Goal: Transaction & Acquisition: Purchase product/service

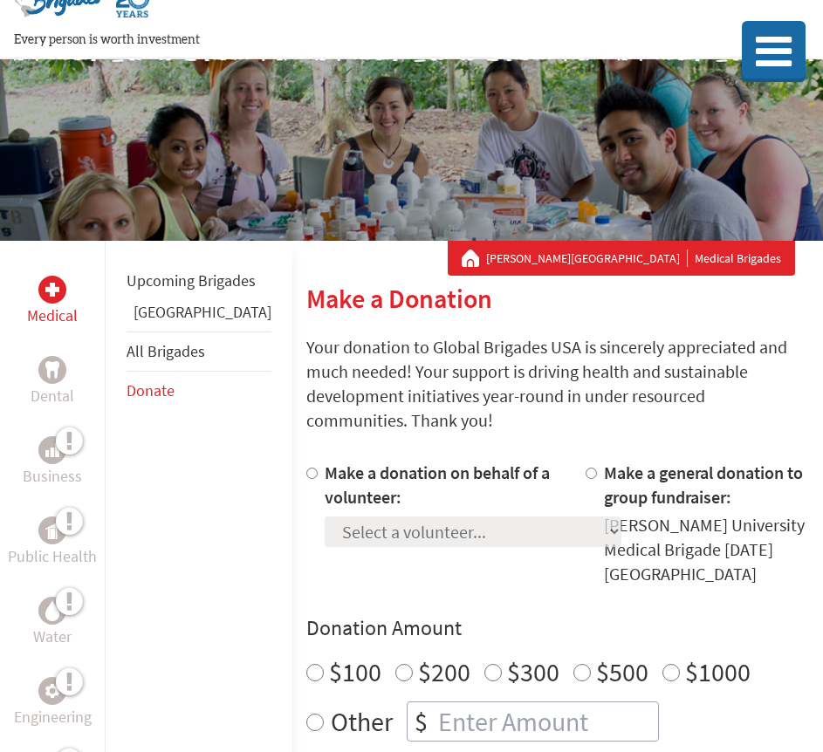
scroll to position [58, 0]
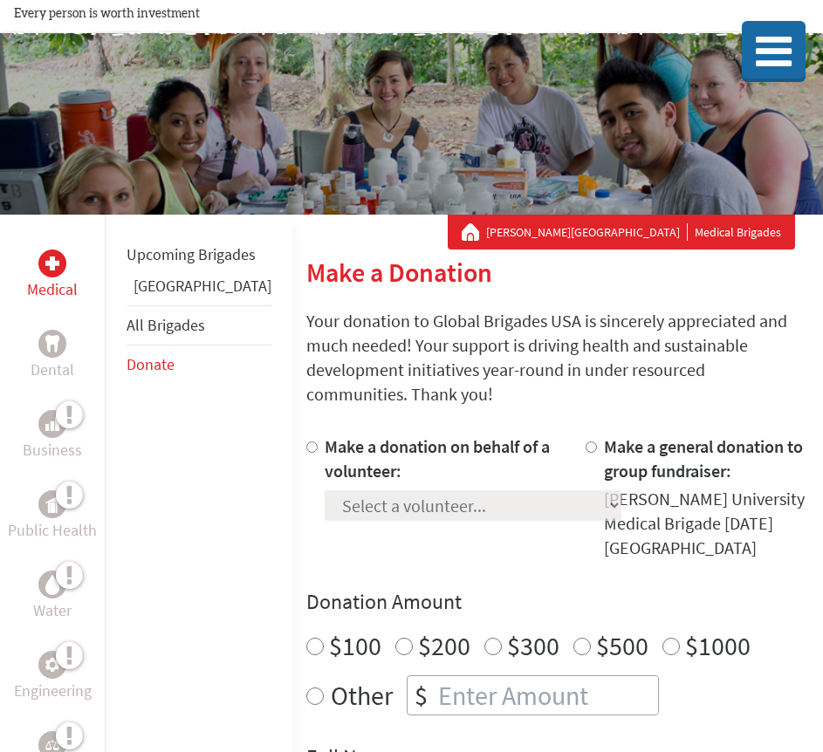
click at [324, 499] on div "Make a donation on behalf of a volunteer: Select a volunteer... [PERSON_NAME] […" at bounding box center [472, 497] width 297 height 126
click at [306, 441] on input "Make a donation on behalf of a volunteer:" at bounding box center [311, 446] width 11 height 11
radio input "true"
click at [349, 490] on select "Select a volunteer... [PERSON_NAME] [PERSON_NAME] [PERSON_NAME] [PERSON_NAME] […" at bounding box center [472, 505] width 297 height 31
select select "D34DA6C2-8B67-11EF-BF8B-42010A8A0043"
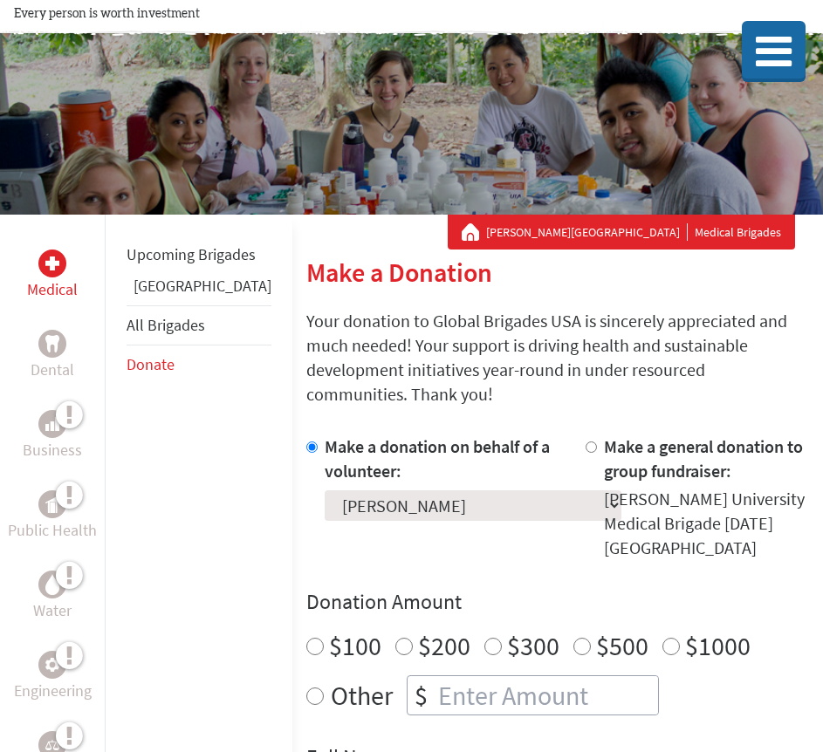
click at [324, 490] on select "Select a volunteer... [PERSON_NAME] [PERSON_NAME] [PERSON_NAME] [PERSON_NAME] […" at bounding box center [472, 505] width 297 height 31
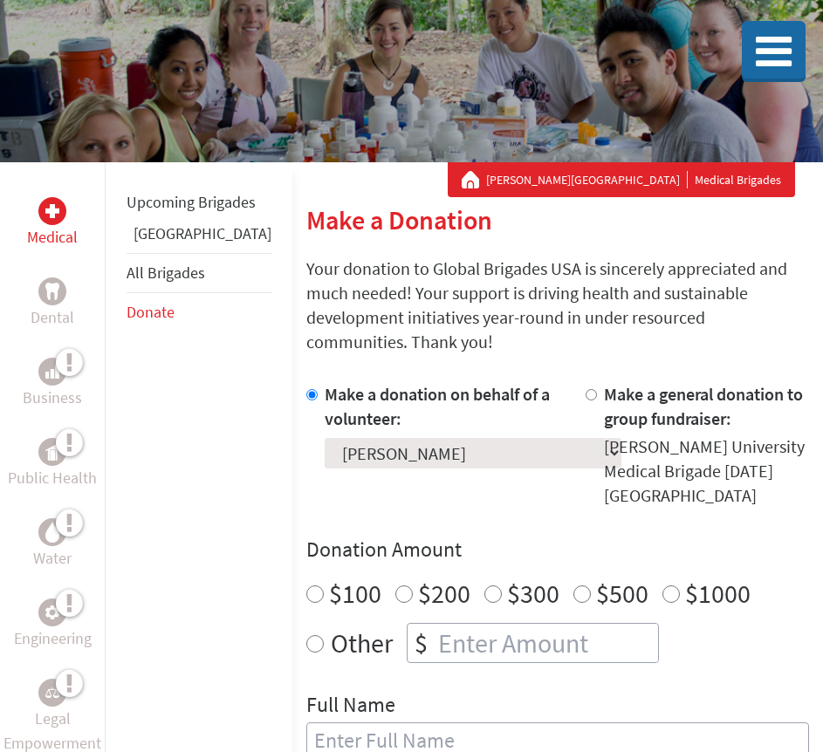
scroll to position [118, 0]
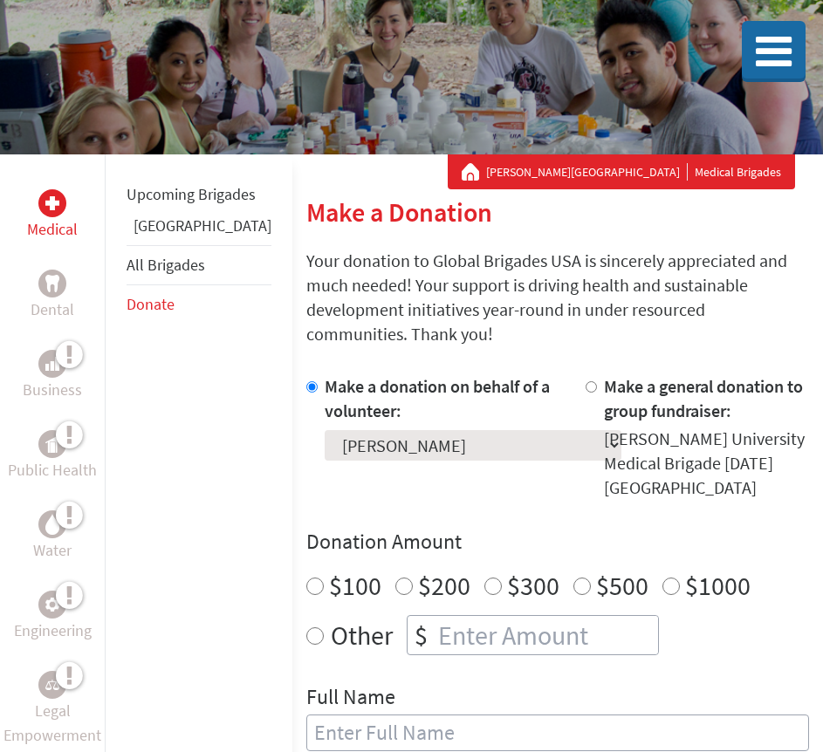
click at [306, 570] on div "$100" at bounding box center [343, 585] width 75 height 31
click at [306, 577] on input "$100" at bounding box center [314, 585] width 17 height 17
radio input "true"
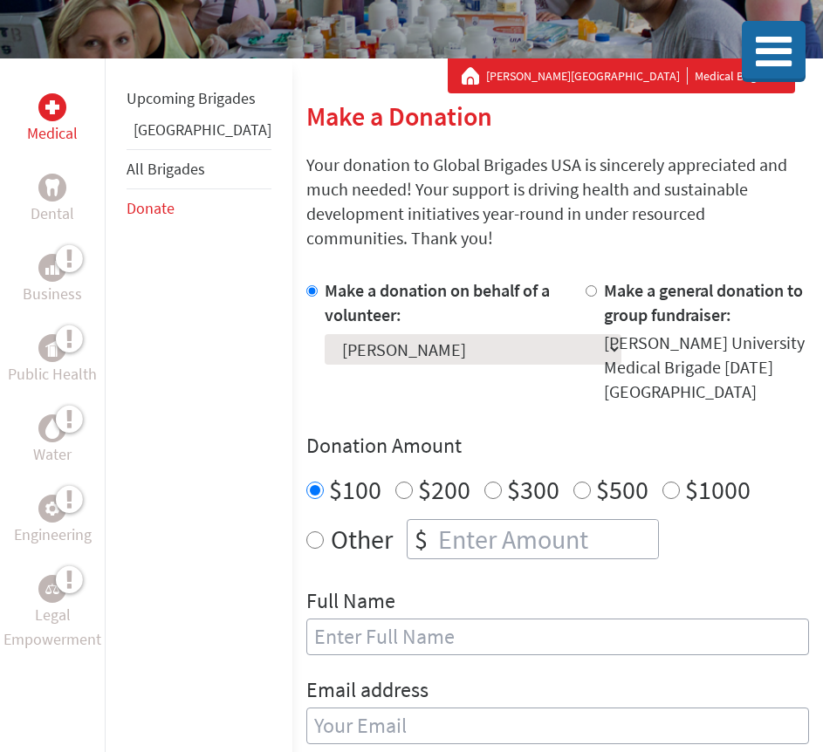
scroll to position [220, 0]
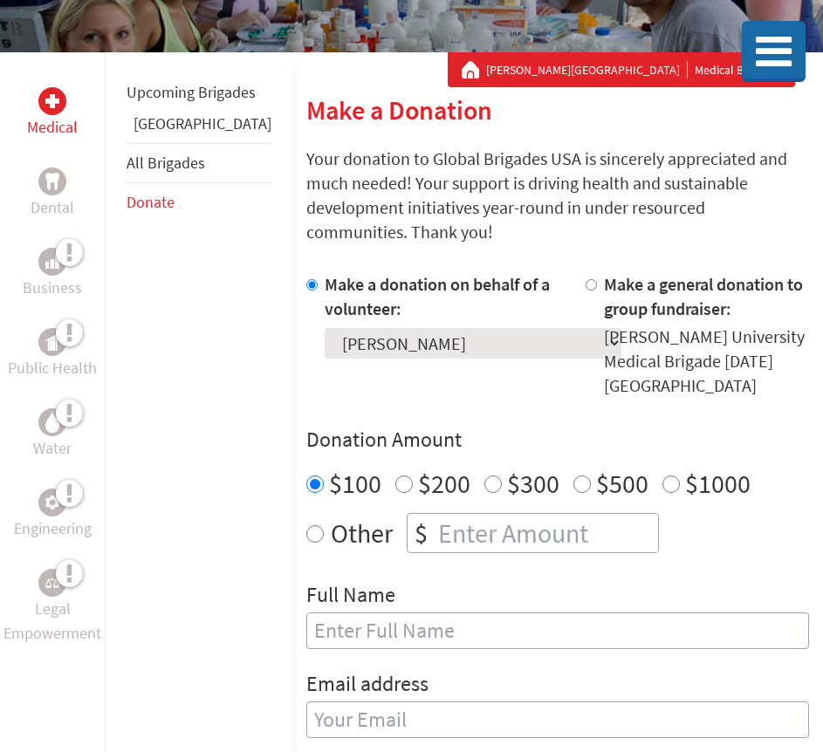
click at [306, 612] on input "text" at bounding box center [557, 630] width 502 height 37
type input "[PERSON_NAME]"
click at [306, 670] on div "Email address" at bounding box center [557, 714] width 502 height 89
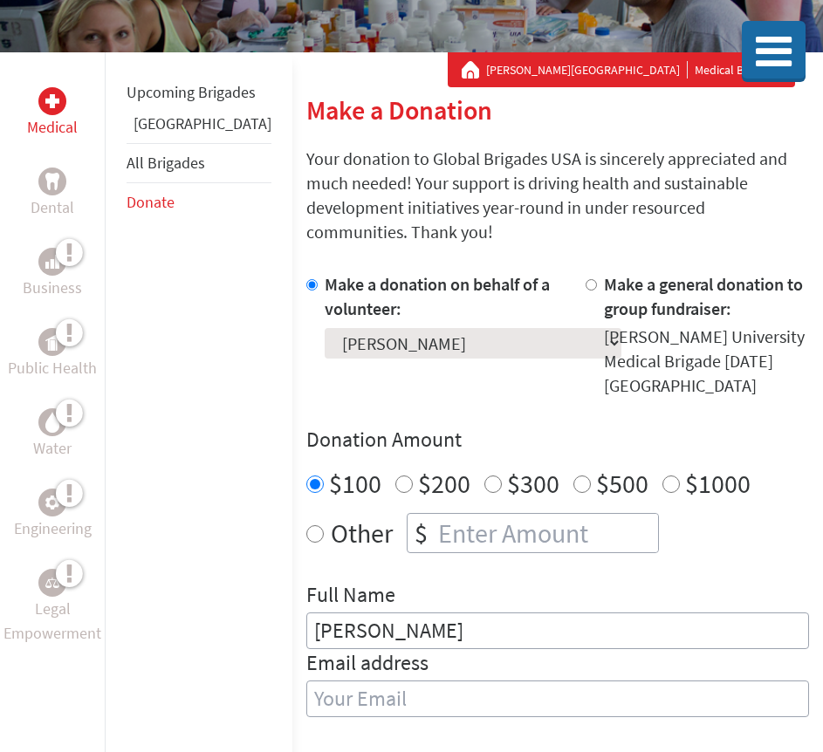
click at [306, 680] on input "email" at bounding box center [557, 698] width 502 height 37
type input "[EMAIL_ADDRESS][DOMAIN_NAME]"
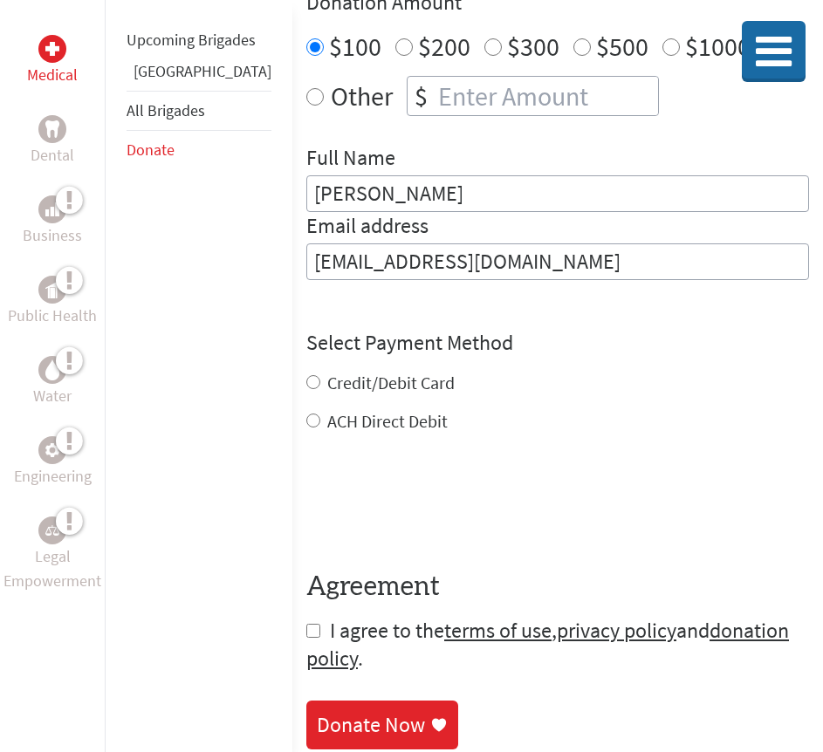
scroll to position [659, 0]
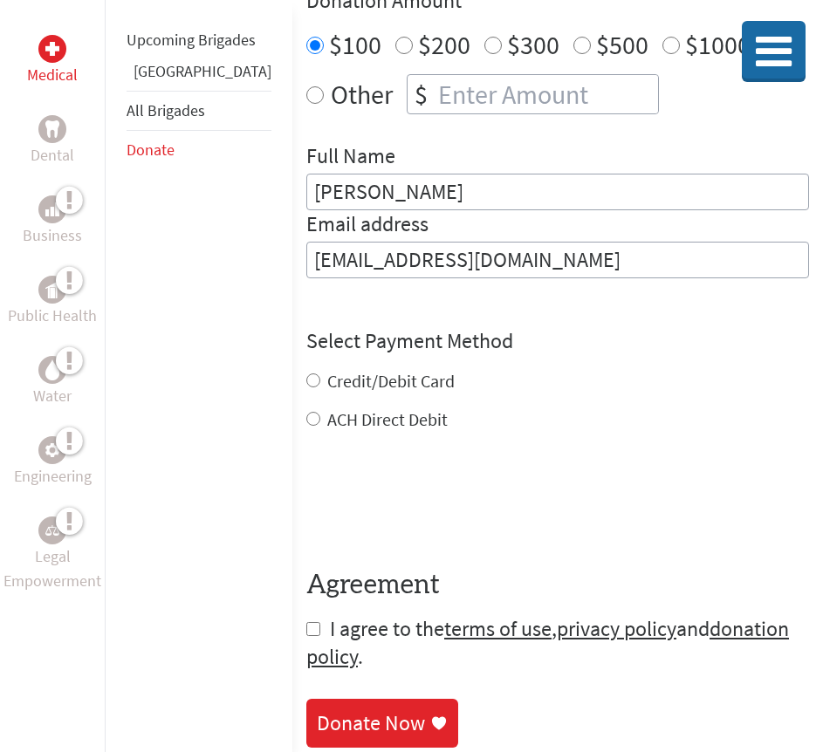
click at [306, 369] on div "Credit/Debit Card ACH Direct Debit" at bounding box center [557, 400] width 502 height 63
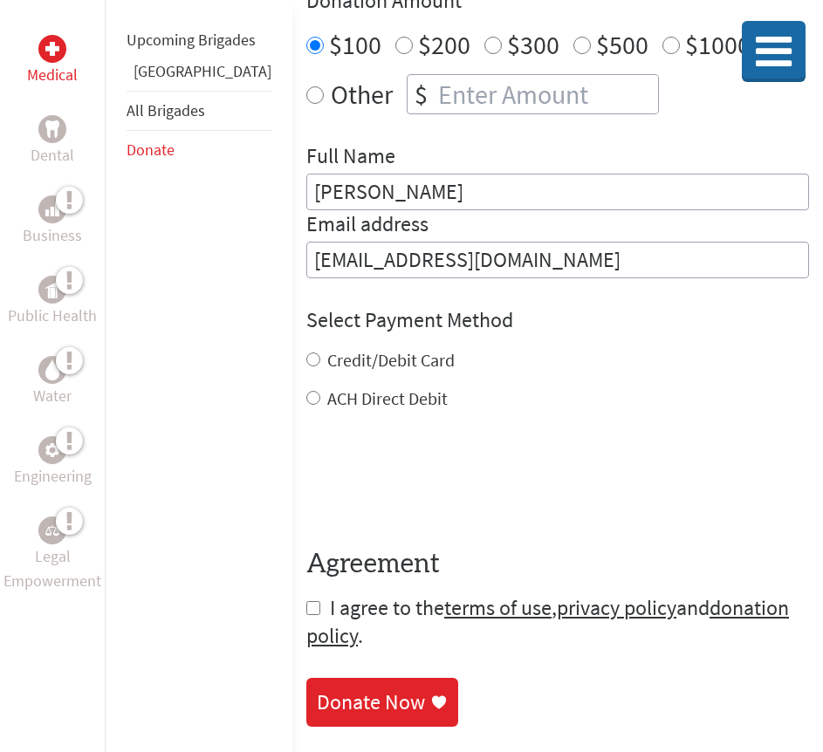
click at [306, 352] on input "Credit/Debit Card" at bounding box center [313, 359] width 14 height 14
radio input "true"
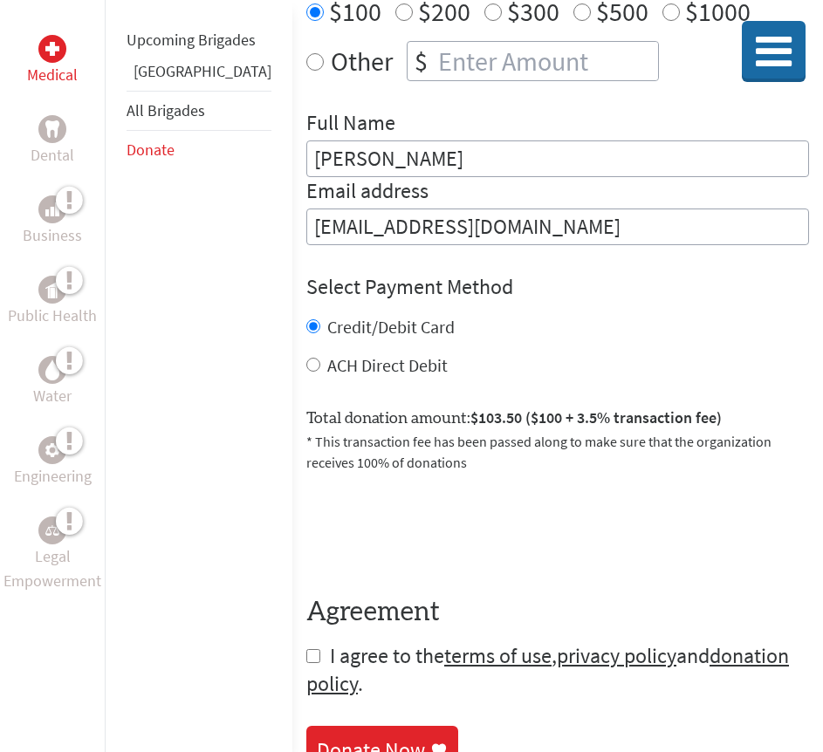
scroll to position [697, 0]
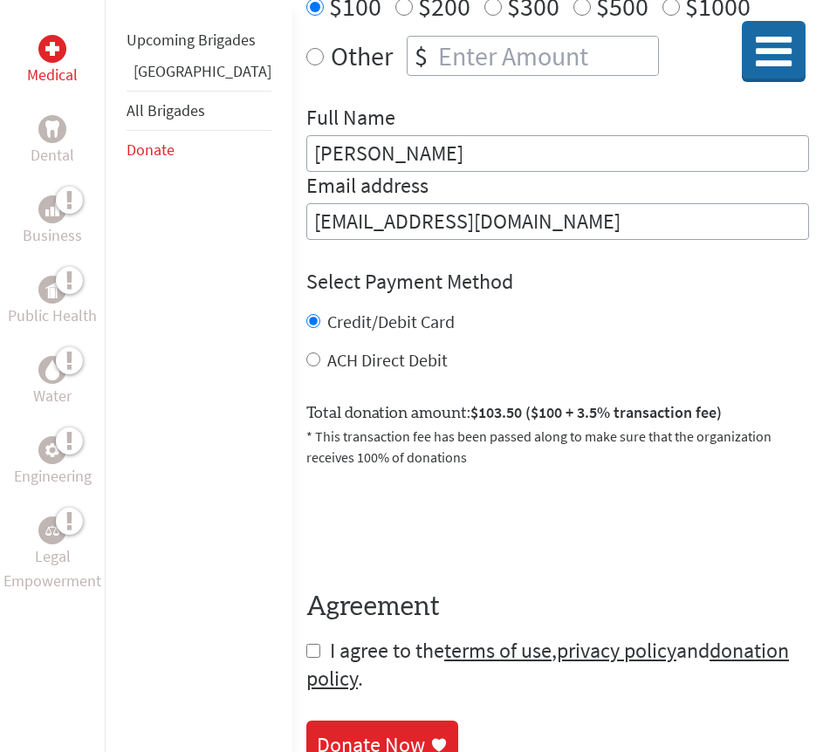
click at [306, 610] on form "Make a donation on behalf of a volunteer: Select a volunteer... [PERSON_NAME] […" at bounding box center [557, 244] width 502 height 898
click at [306, 644] on input "checkbox" at bounding box center [313, 651] width 14 height 14
checkbox input "true"
click at [306, 722] on link "Donate Now" at bounding box center [382, 746] width 152 height 49
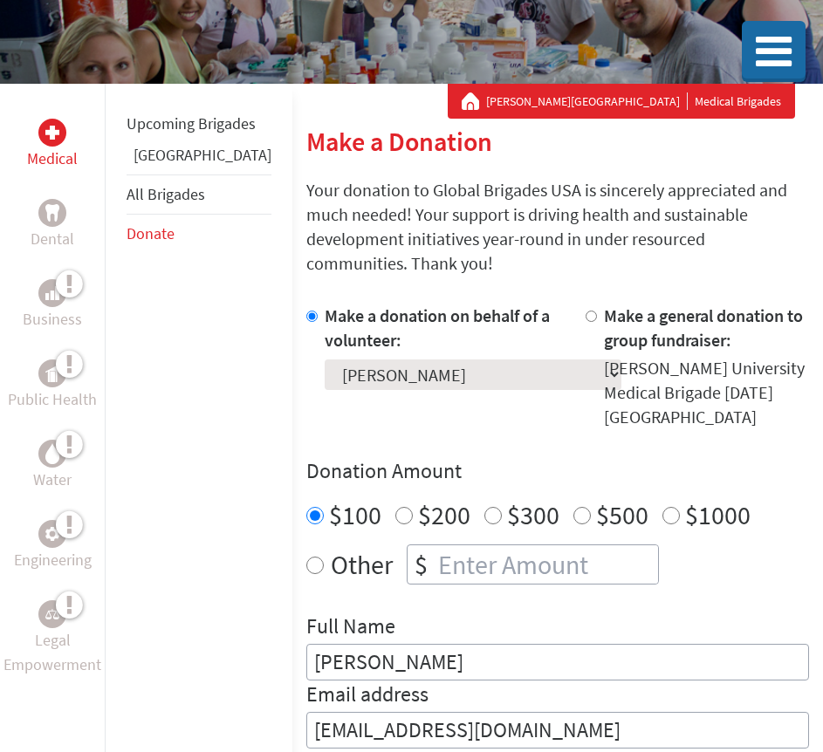
scroll to position [253, 0]
